Goal: Register for event/course

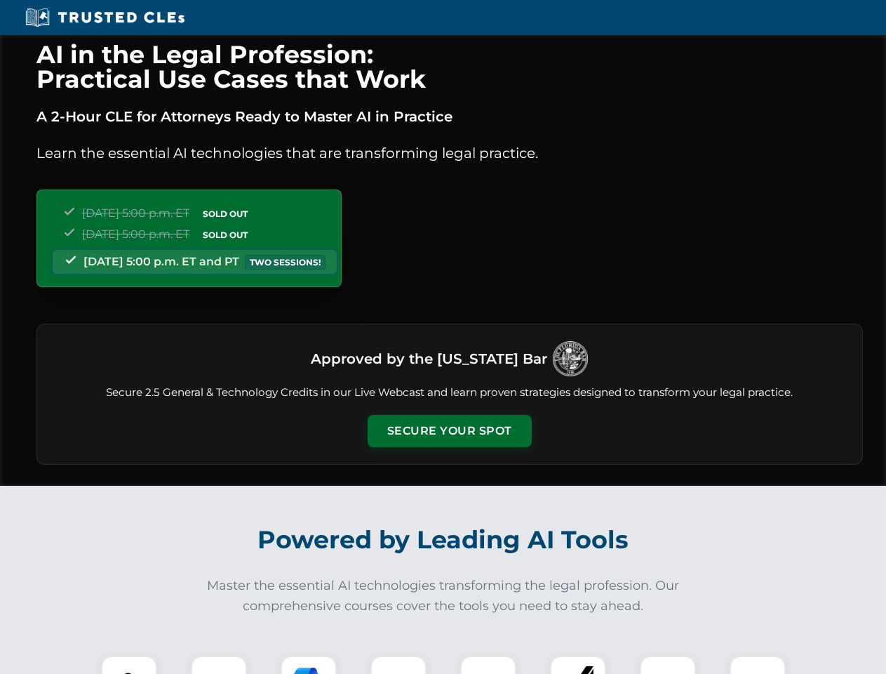
click at [449, 431] on button "Secure Your Spot" at bounding box center [450, 431] width 164 height 32
click at [129, 664] on img at bounding box center [129, 683] width 41 height 41
